Goal: Information Seeking & Learning: Find specific fact

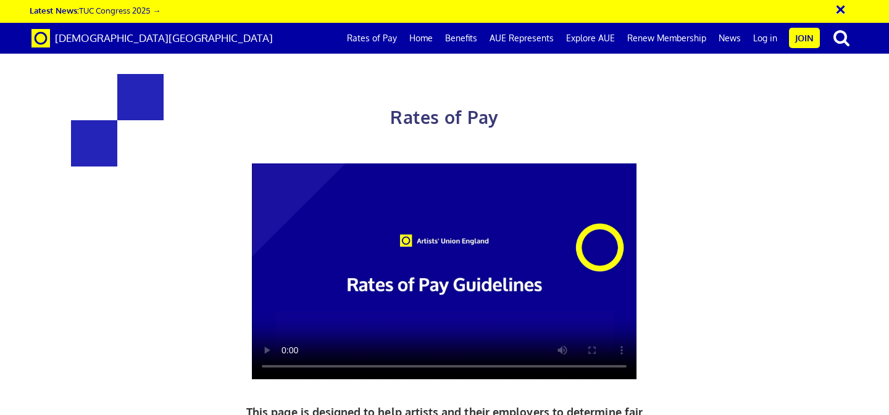
scroll to position [2694, 0]
